Goal: Information Seeking & Learning: Learn about a topic

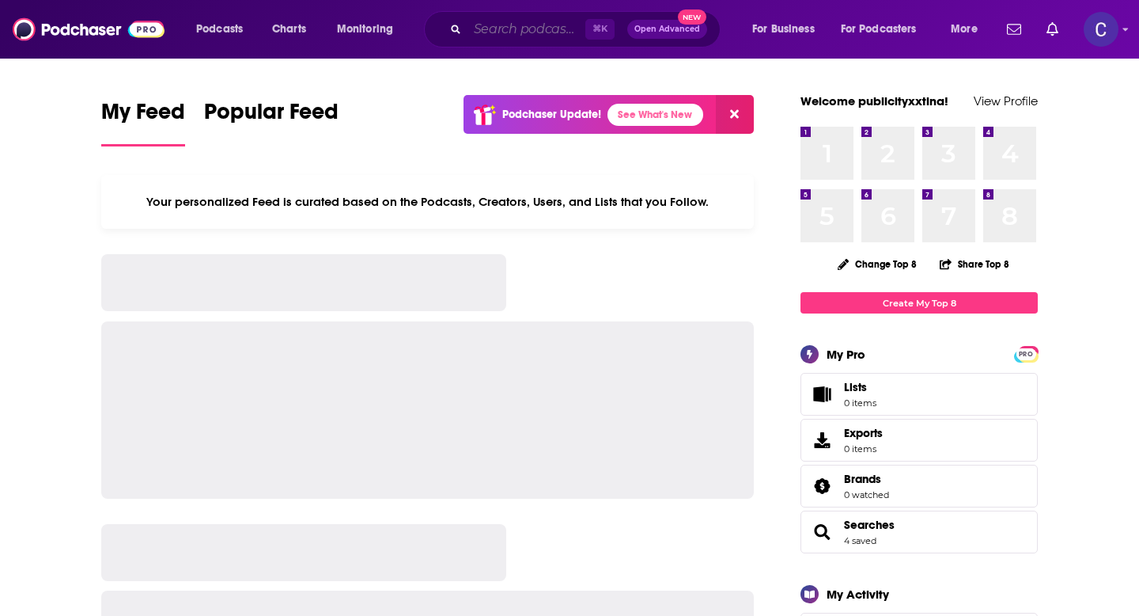
click at [512, 36] on input "Search podcasts, credits, & more..." at bounding box center [527, 29] width 118 height 25
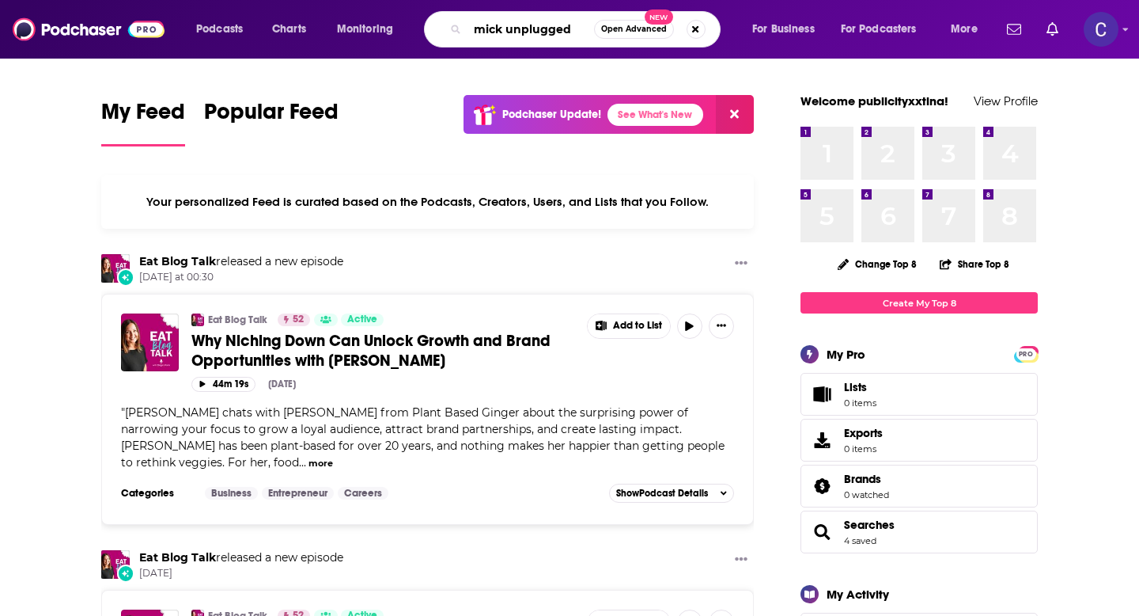
type input "mick unplugged"
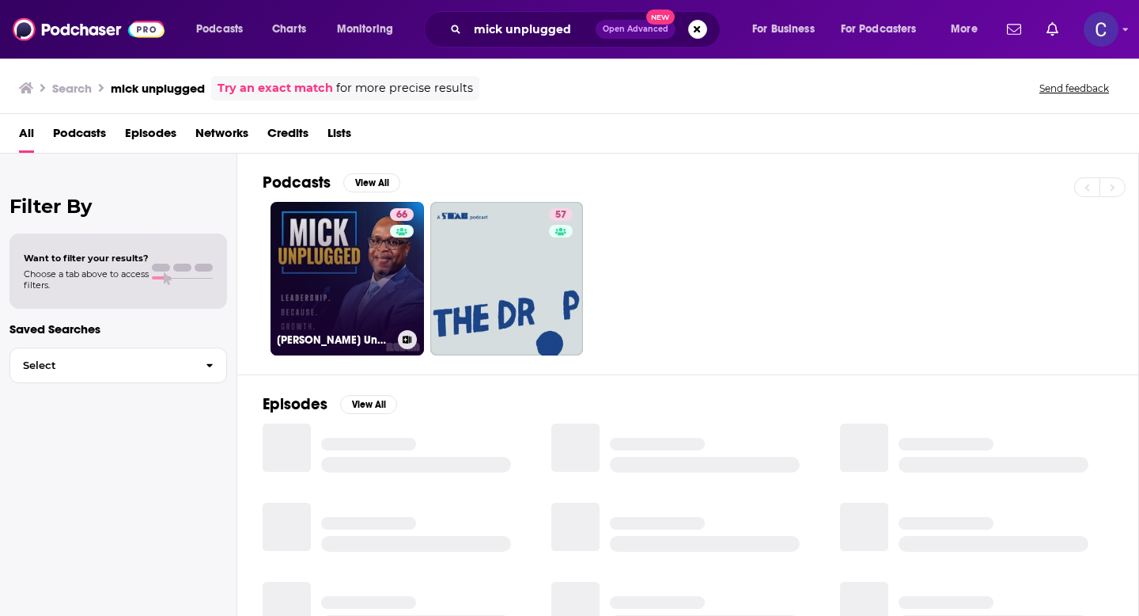
click at [333, 280] on link "66 Mick Unplugged" at bounding box center [348, 279] width 154 height 154
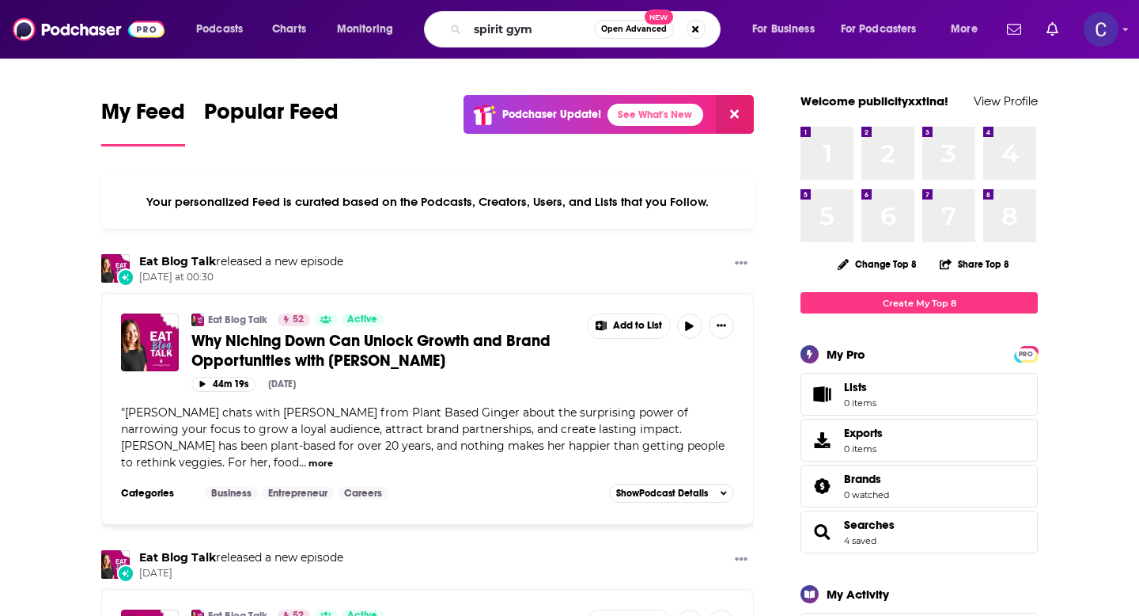
type input "spirit gym"
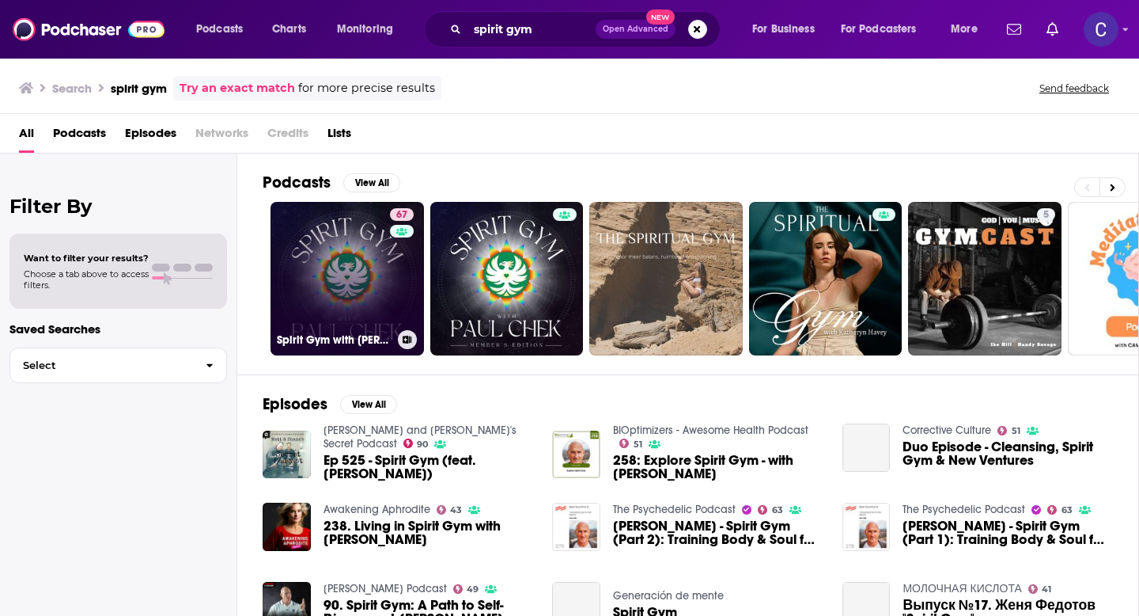
click at [349, 271] on link "67 Spirit Gym with [PERSON_NAME]" at bounding box center [348, 279] width 154 height 154
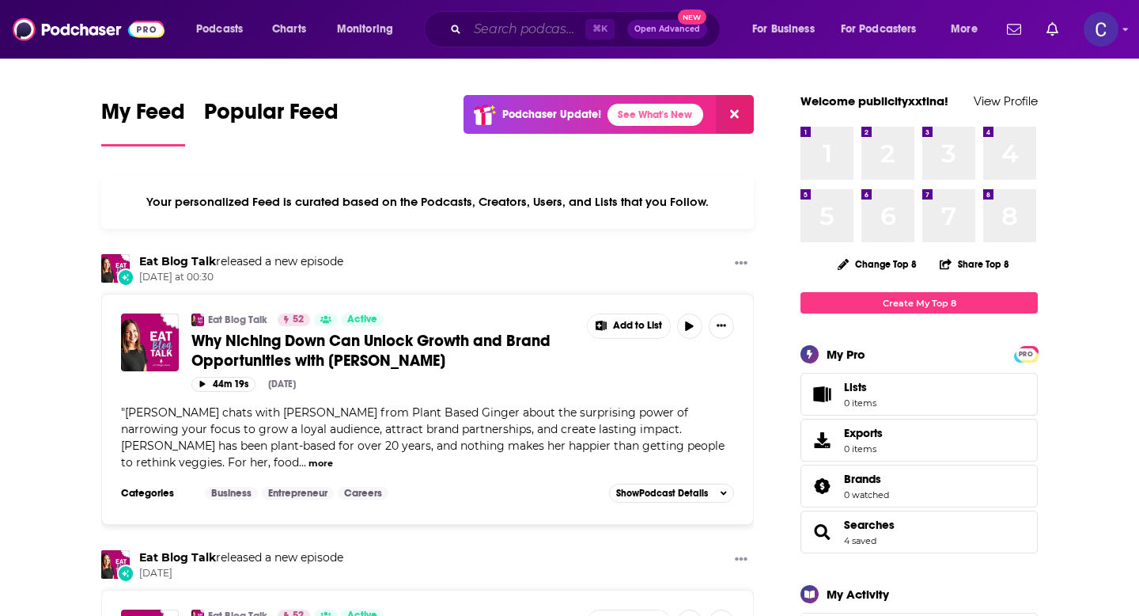
click at [492, 27] on input "Search podcasts, credits, & more..." at bounding box center [527, 29] width 118 height 25
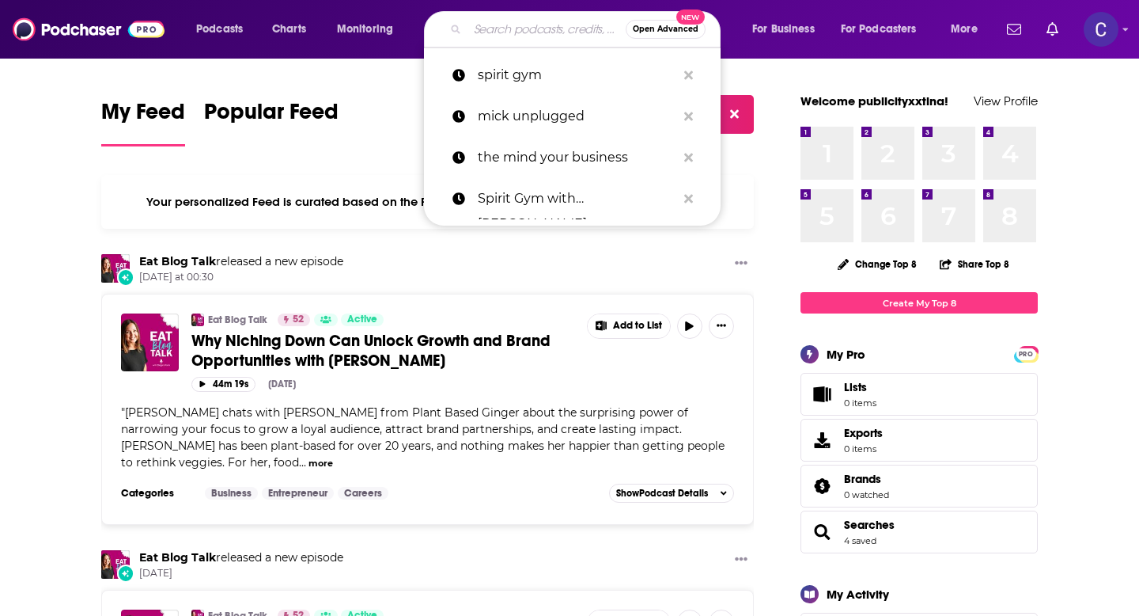
paste input "Real Estate Business Builders"
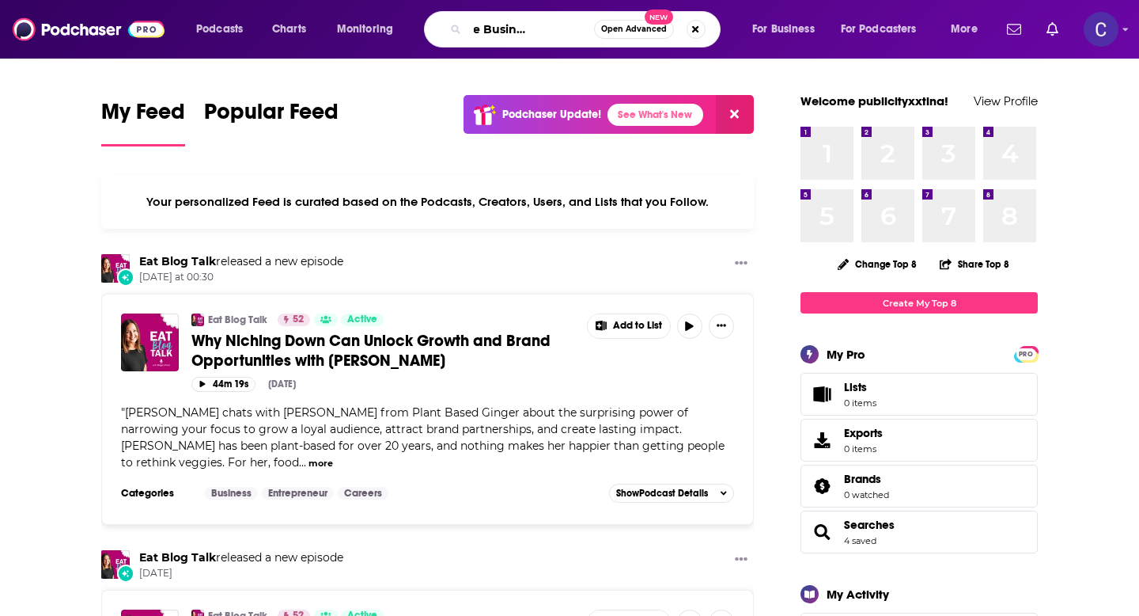
type input "Real Estate Business Builders"
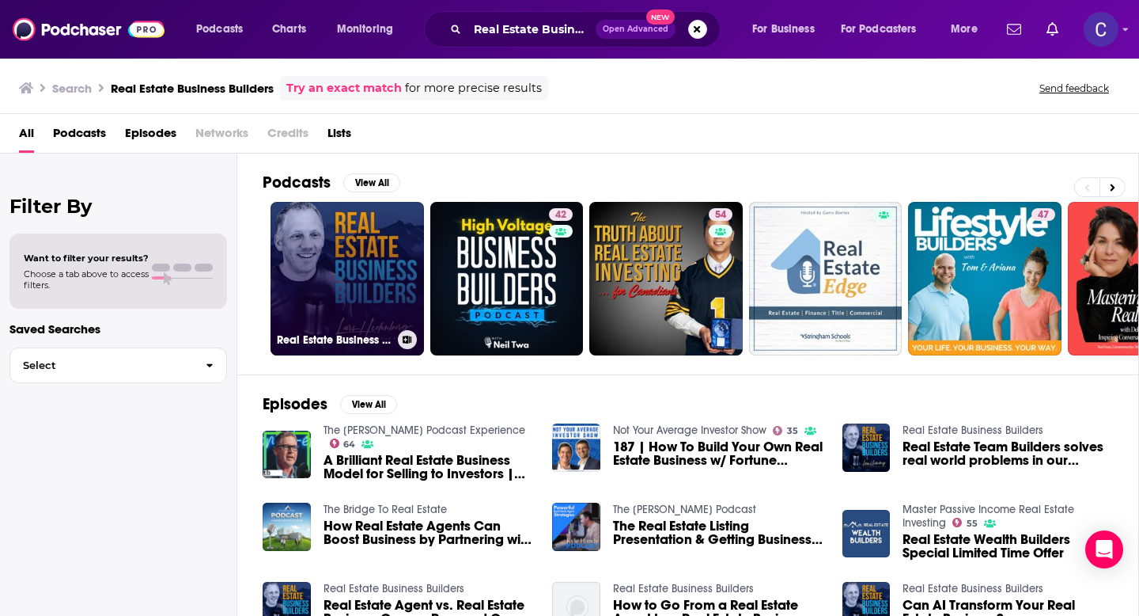
click at [350, 229] on link "Real Estate Business Builders" at bounding box center [348, 279] width 154 height 154
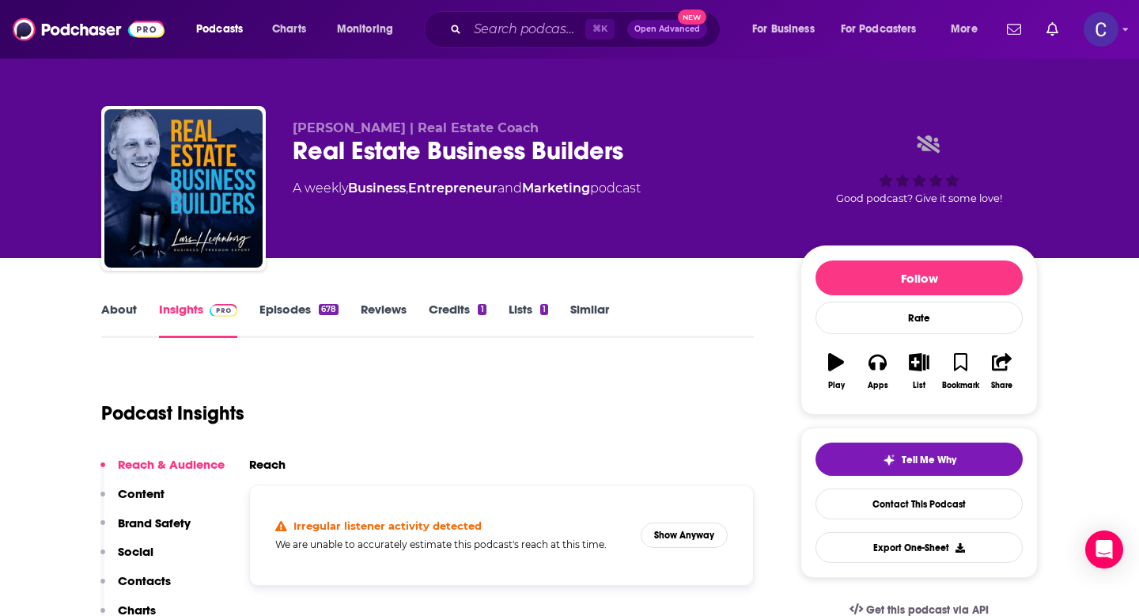
click at [715, 127] on p "Lars Hedenborg | Real Estate Coach" at bounding box center [534, 127] width 483 height 15
